Goal: Information Seeking & Learning: Check status

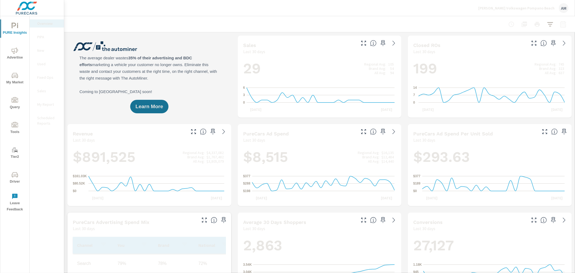
click at [15, 51] on icon "nav menu" at bounding box center [15, 50] width 6 height 6
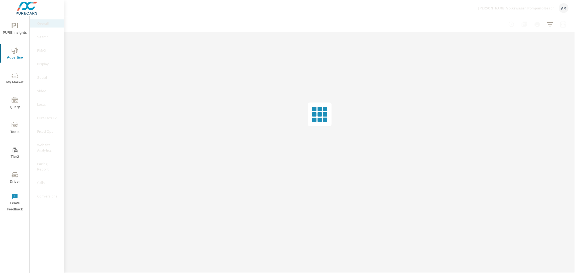
click at [43, 66] on p "Display" at bounding box center [48, 63] width 22 height 5
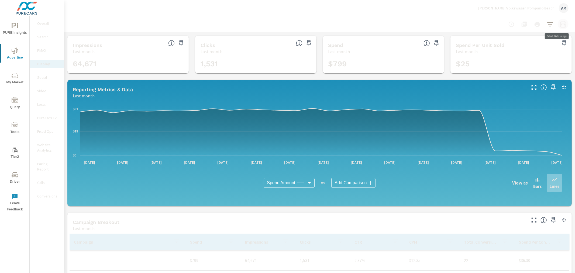
click at [562, 26] on icon "button" at bounding box center [564, 25] width 4 height 2
select select "Last month"
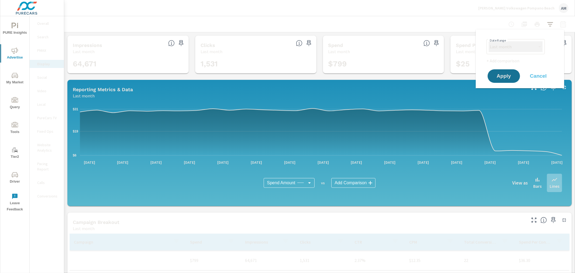
click at [512, 49] on select "Custom [DATE] Last week Last 7 days Last 14 days Last 30 days Last 45 days Last…" at bounding box center [516, 46] width 54 height 11
click at [511, 45] on select "Custom [DATE] Last week Last 7 days Last 14 days Last 30 days Last 45 days Last…" at bounding box center [516, 46] width 54 height 11
click at [172, 14] on div "[PERSON_NAME] Volkswagen Pompano Beach AM" at bounding box center [320, 8] width 498 height 16
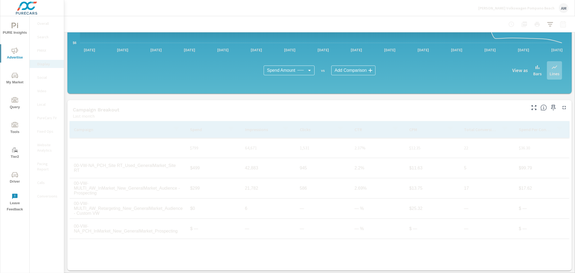
scroll to position [113, 0]
